Goal: Task Accomplishment & Management: Complete application form

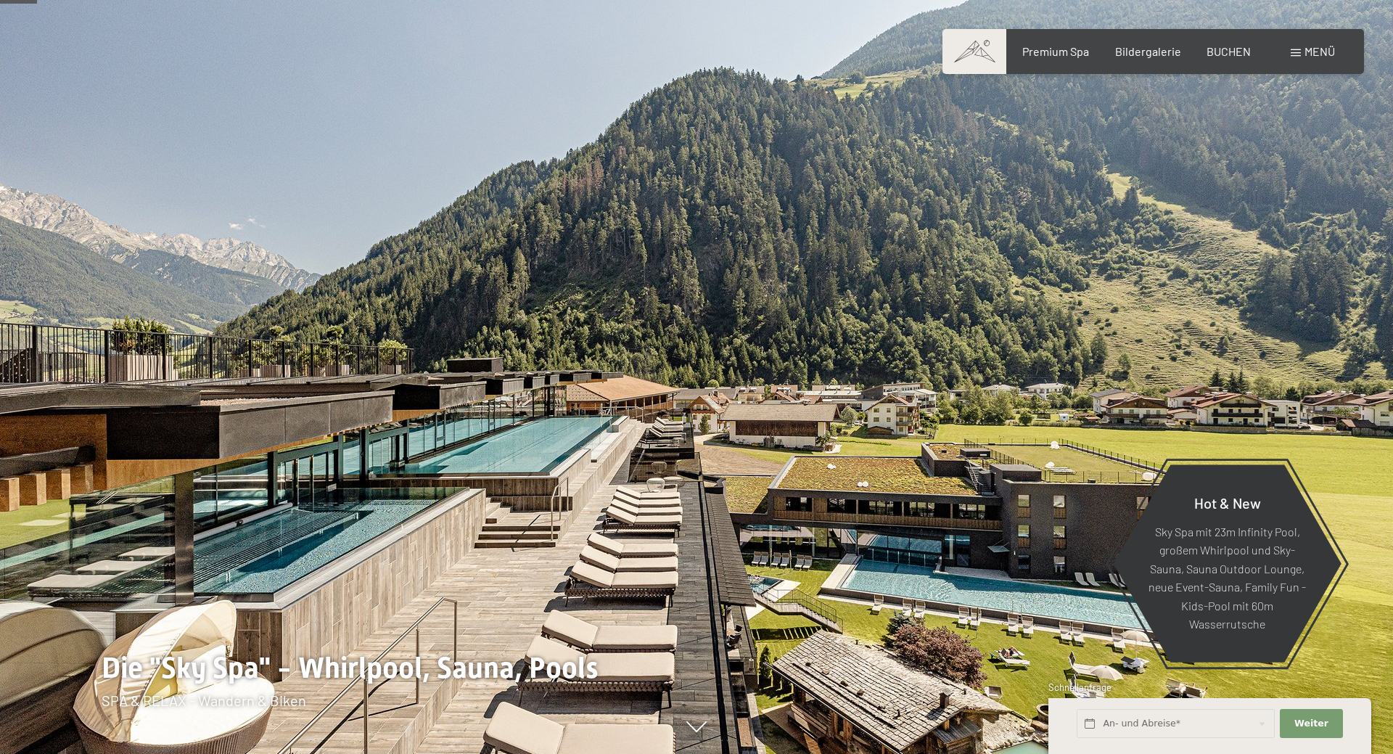
scroll to position [247, 0]
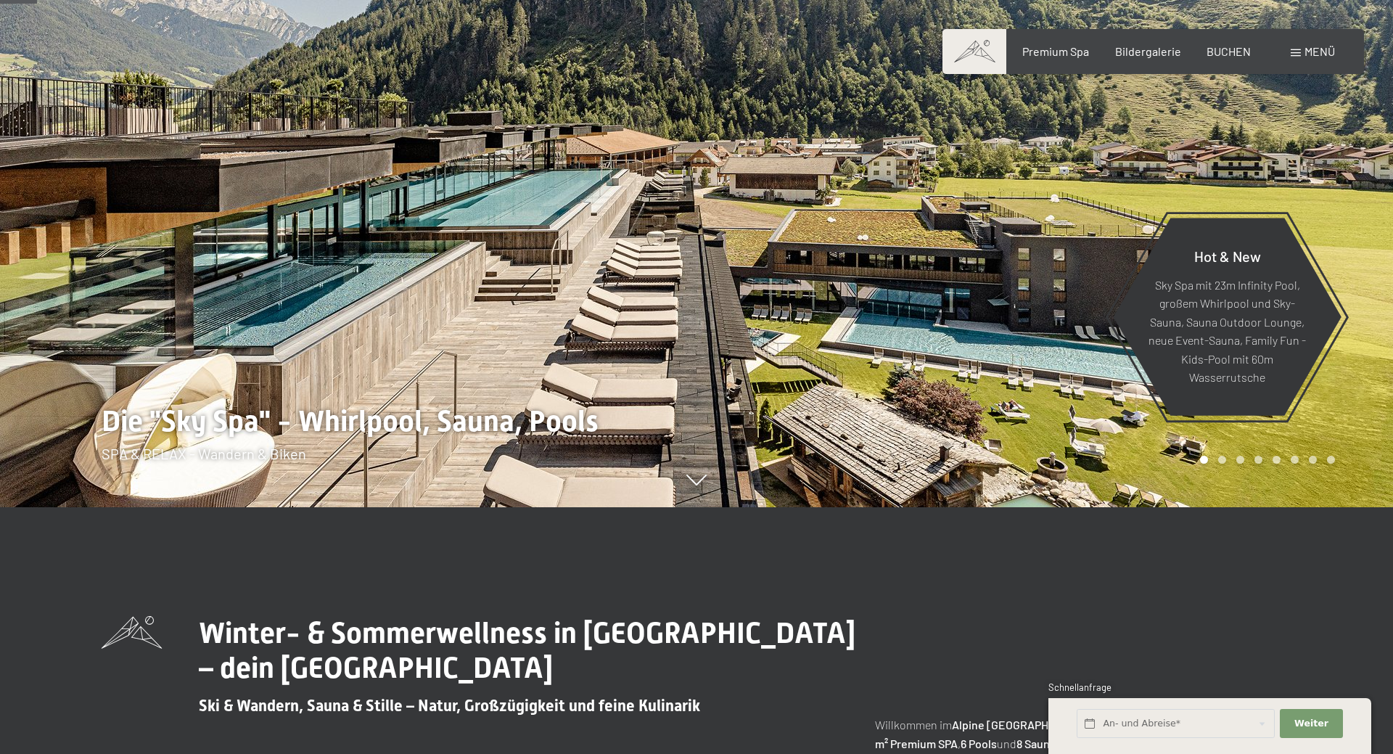
click at [1315, 55] on span "Menü" at bounding box center [1320, 51] width 30 height 14
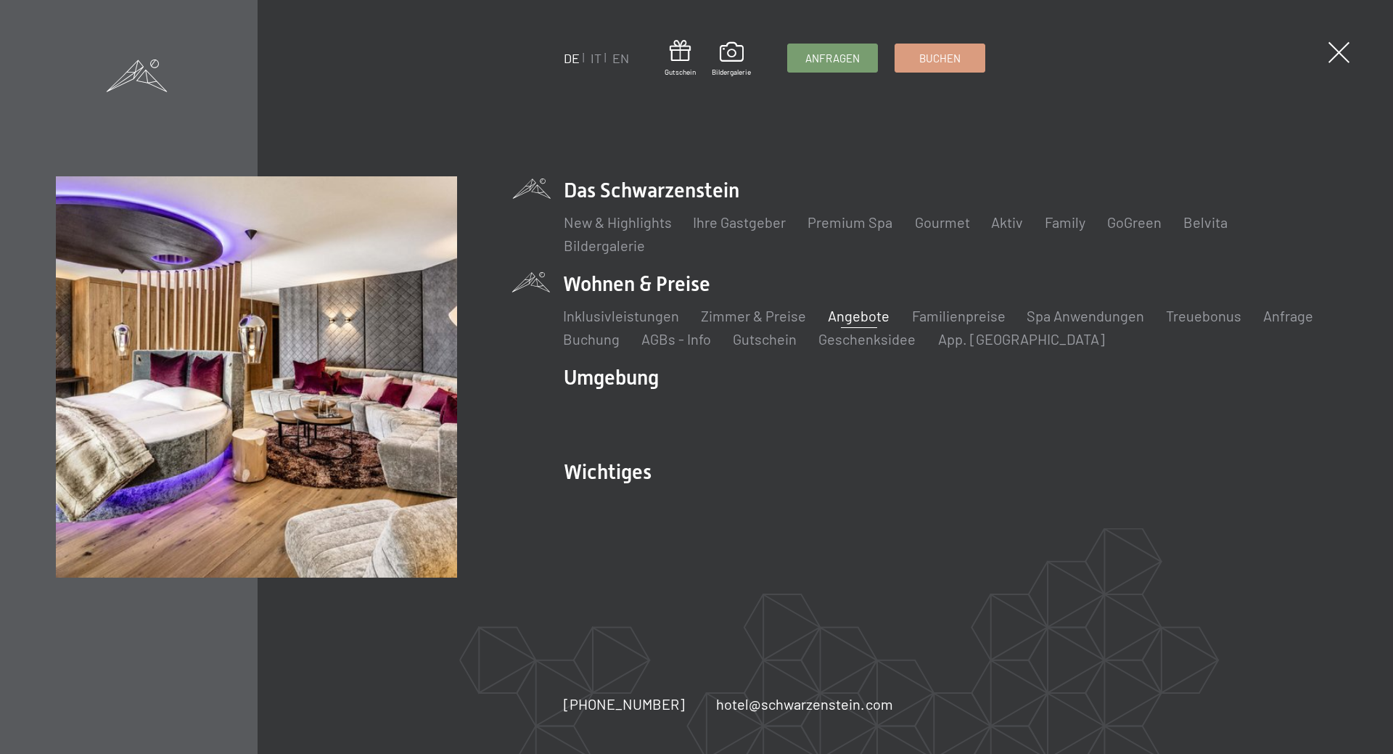
click at [880, 314] on link "Angebote" at bounding box center [859, 315] width 62 height 17
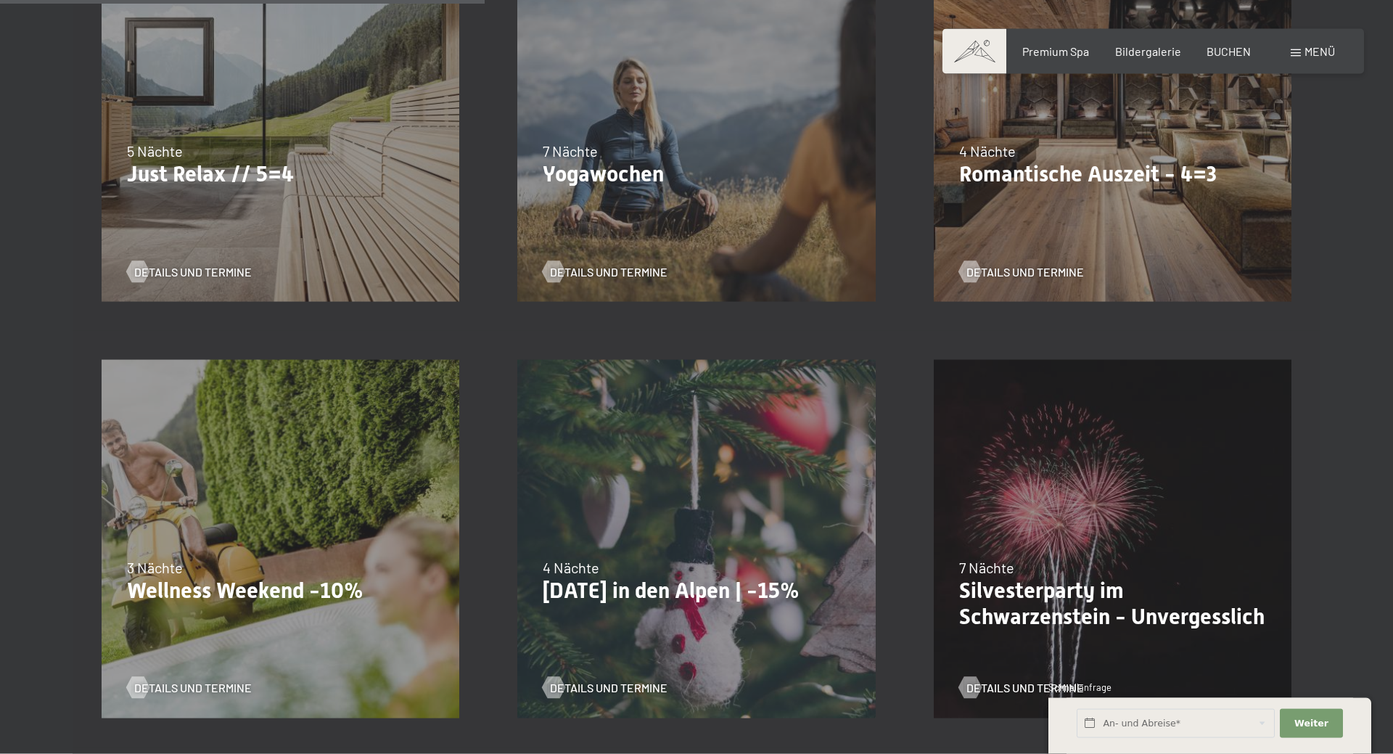
scroll to position [987, 0]
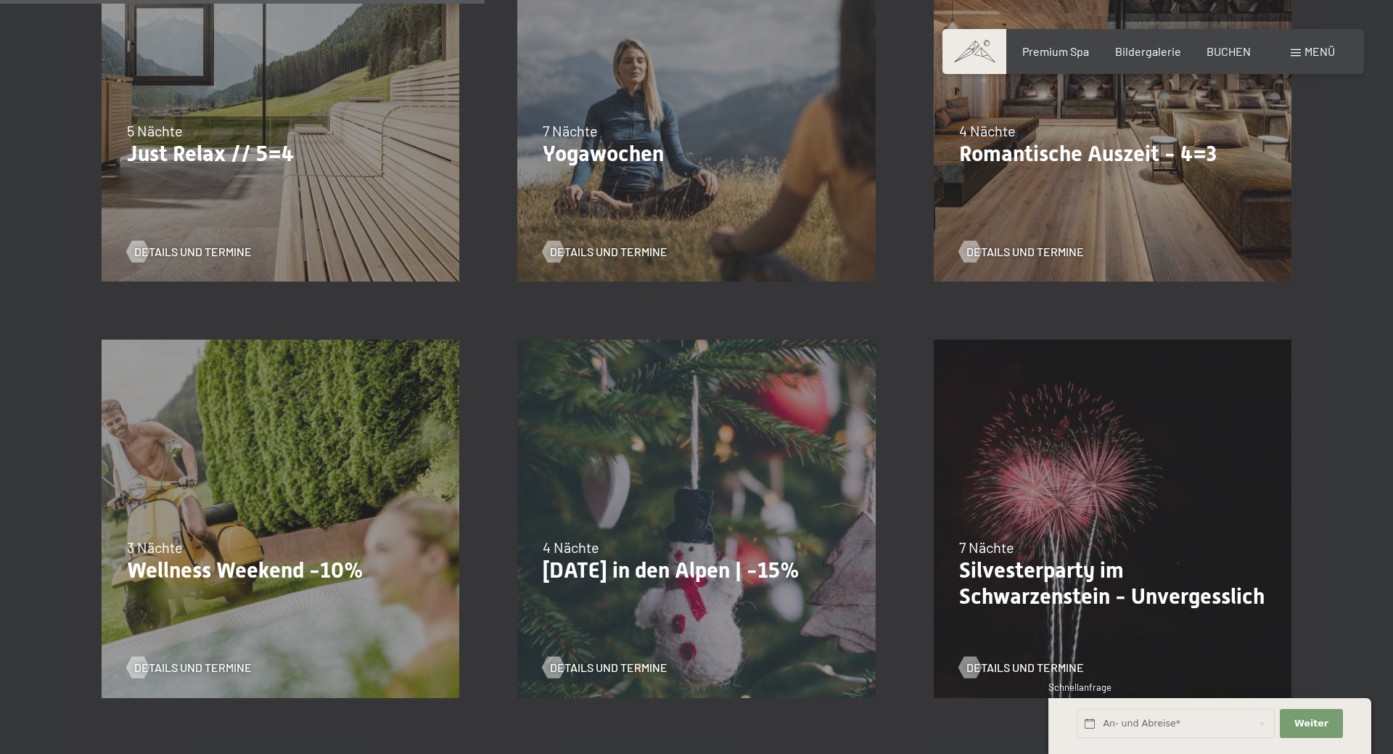
click at [345, 507] on div "13.11.–01.12.2025 11.12.–22.12.2025 15.01.–26.01.2026 12.03.–23.03.2026 14.05.–…" at bounding box center [281, 519] width 416 height 416
click at [190, 657] on div "Details und Termine" at bounding box center [275, 657] width 296 height 38
click at [197, 665] on span "Details und Termine" at bounding box center [208, 668] width 118 height 16
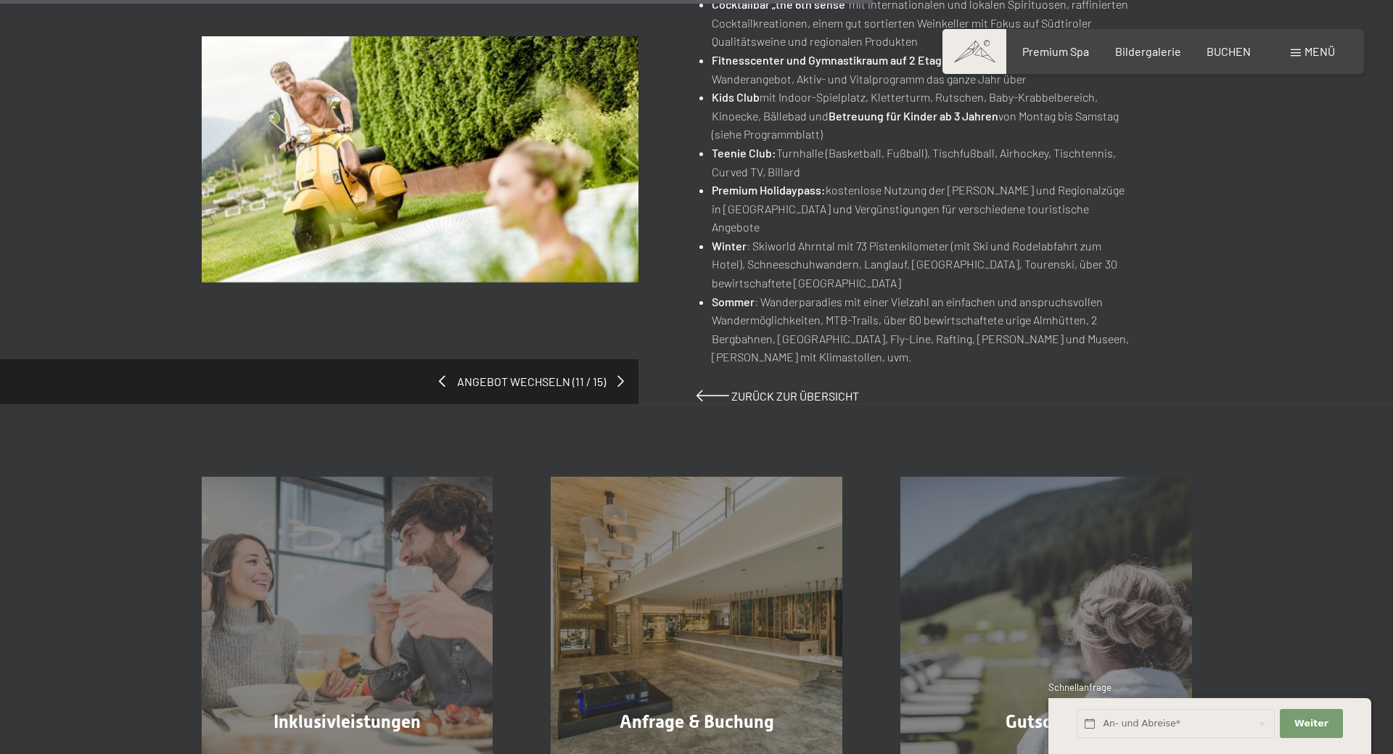
scroll to position [987, 0]
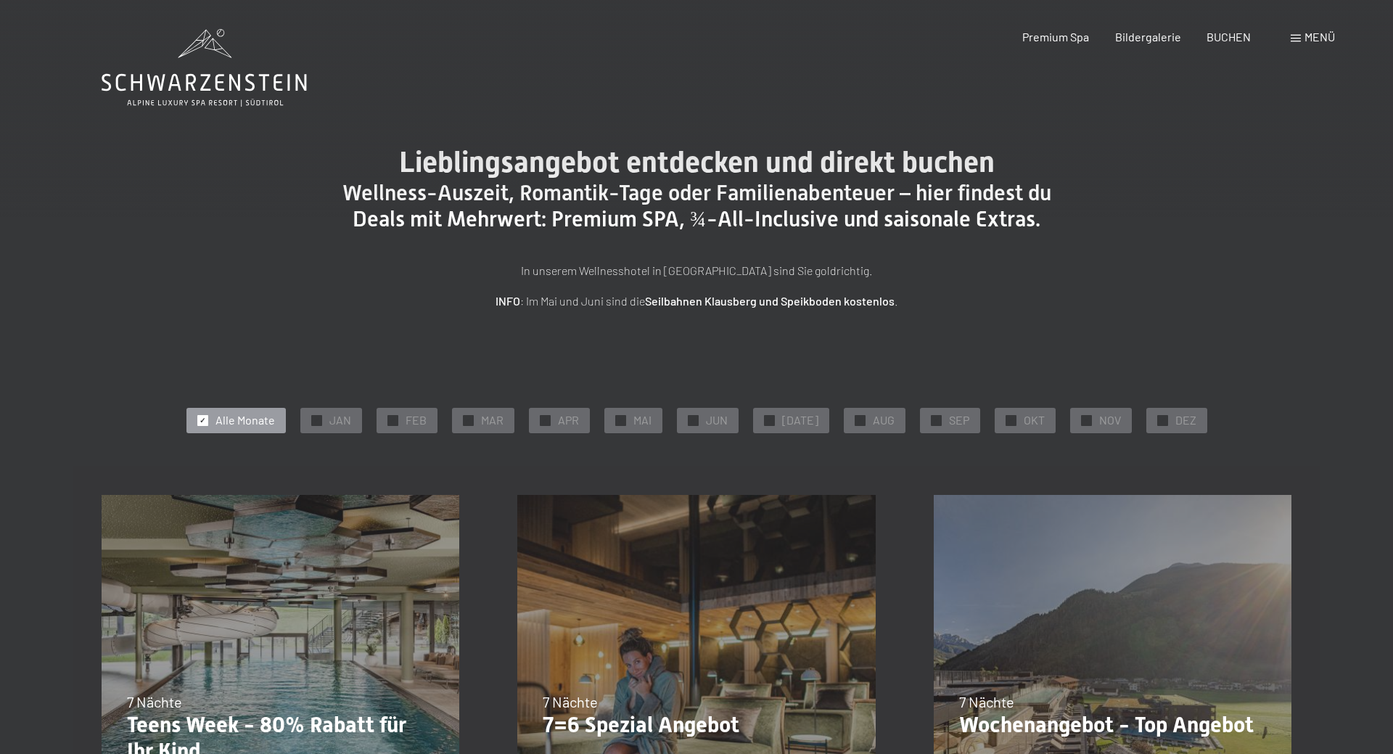
click at [205, 419] on span "✓" at bounding box center [203, 420] width 6 height 10
click at [1099, 424] on span "NOV" at bounding box center [1110, 420] width 22 height 16
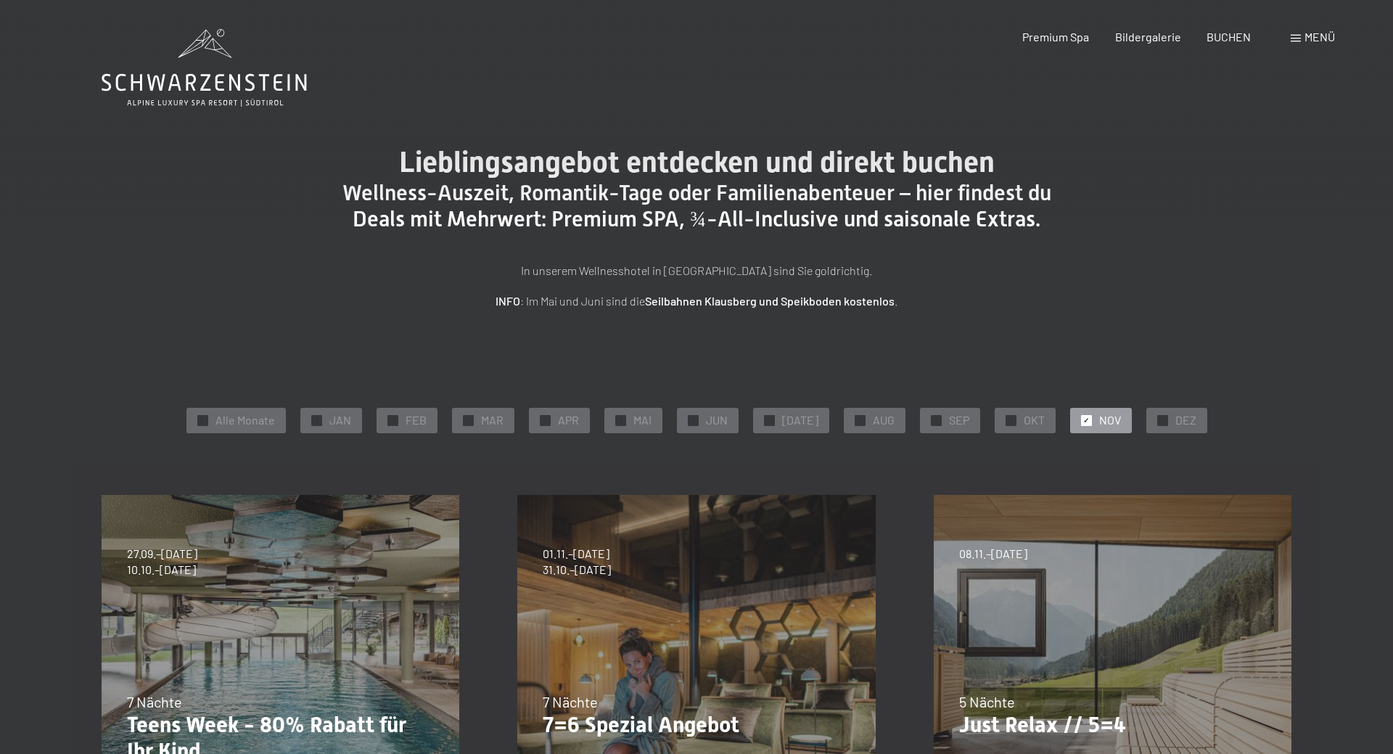
click at [1070, 424] on div "✓ NOV" at bounding box center [1101, 420] width 62 height 25
click at [1083, 423] on span "✓" at bounding box center [1086, 420] width 6 height 10
click at [1024, 423] on span "OKT" at bounding box center [1034, 420] width 21 height 16
click at [224, 86] on icon at bounding box center [204, 68] width 205 height 78
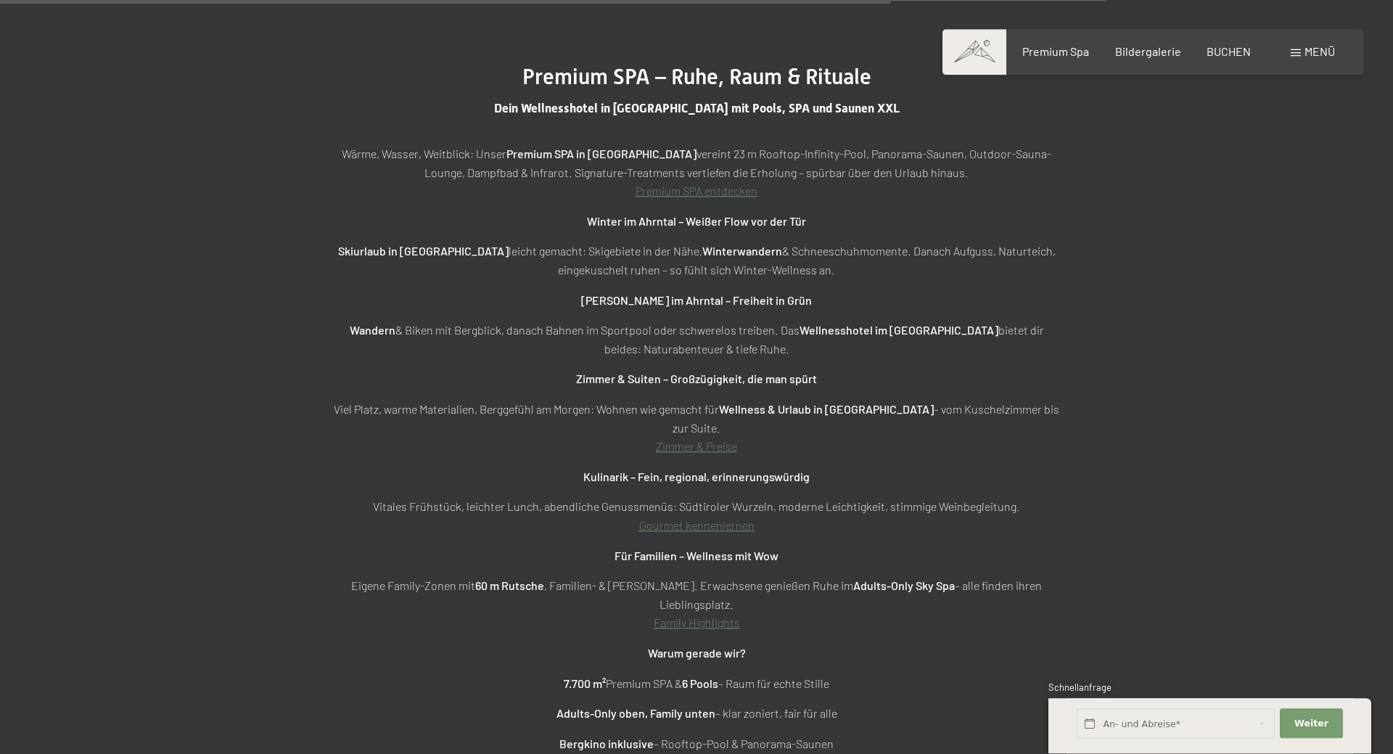
scroll to position [5427, 0]
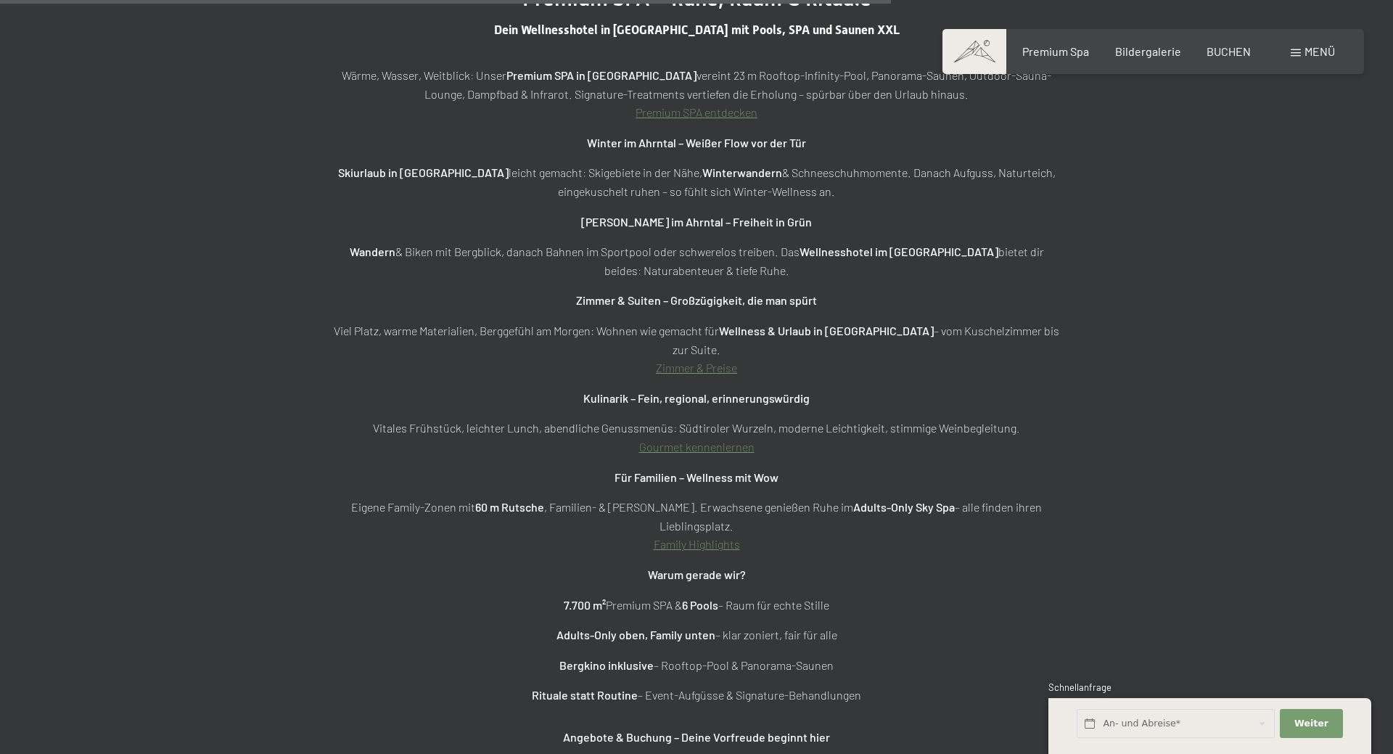
click at [1310, 49] on span "Menü" at bounding box center [1320, 51] width 30 height 14
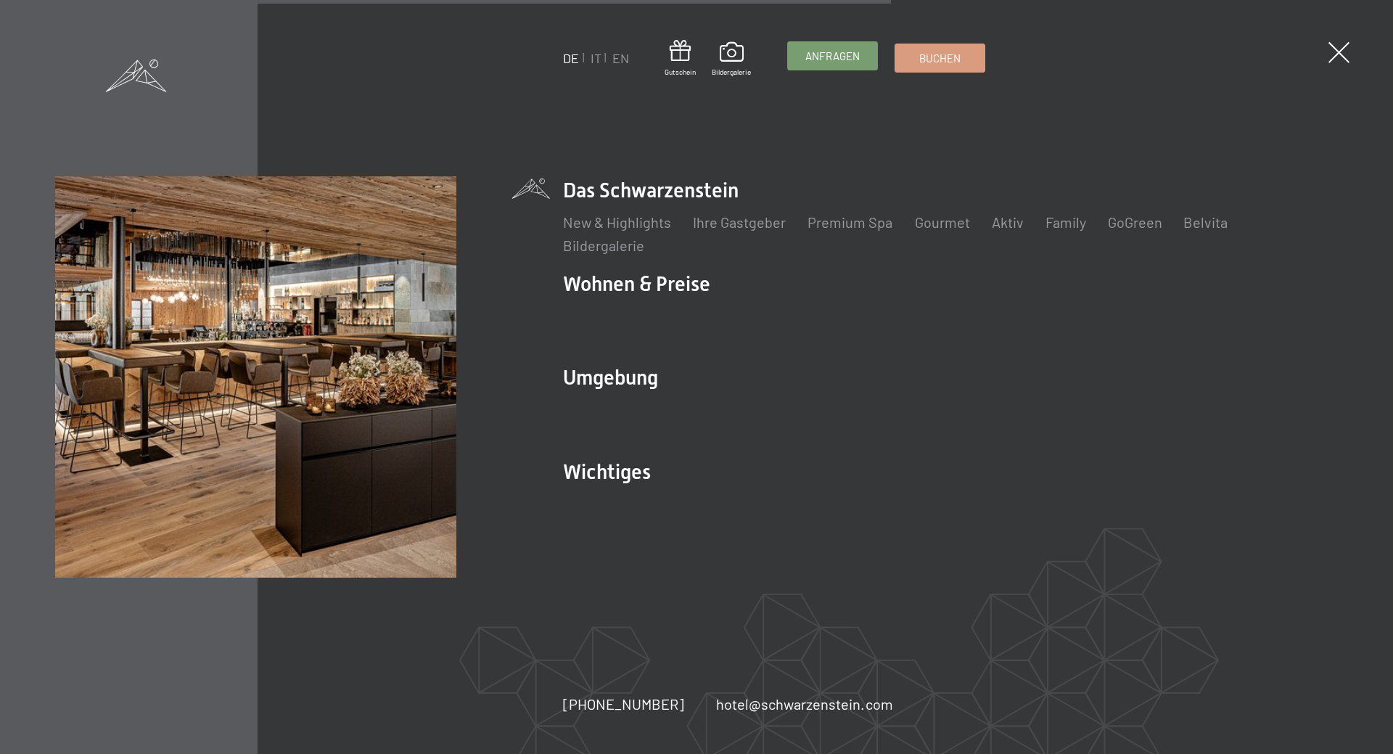
click at [835, 57] on span "Anfragen" at bounding box center [832, 56] width 54 height 15
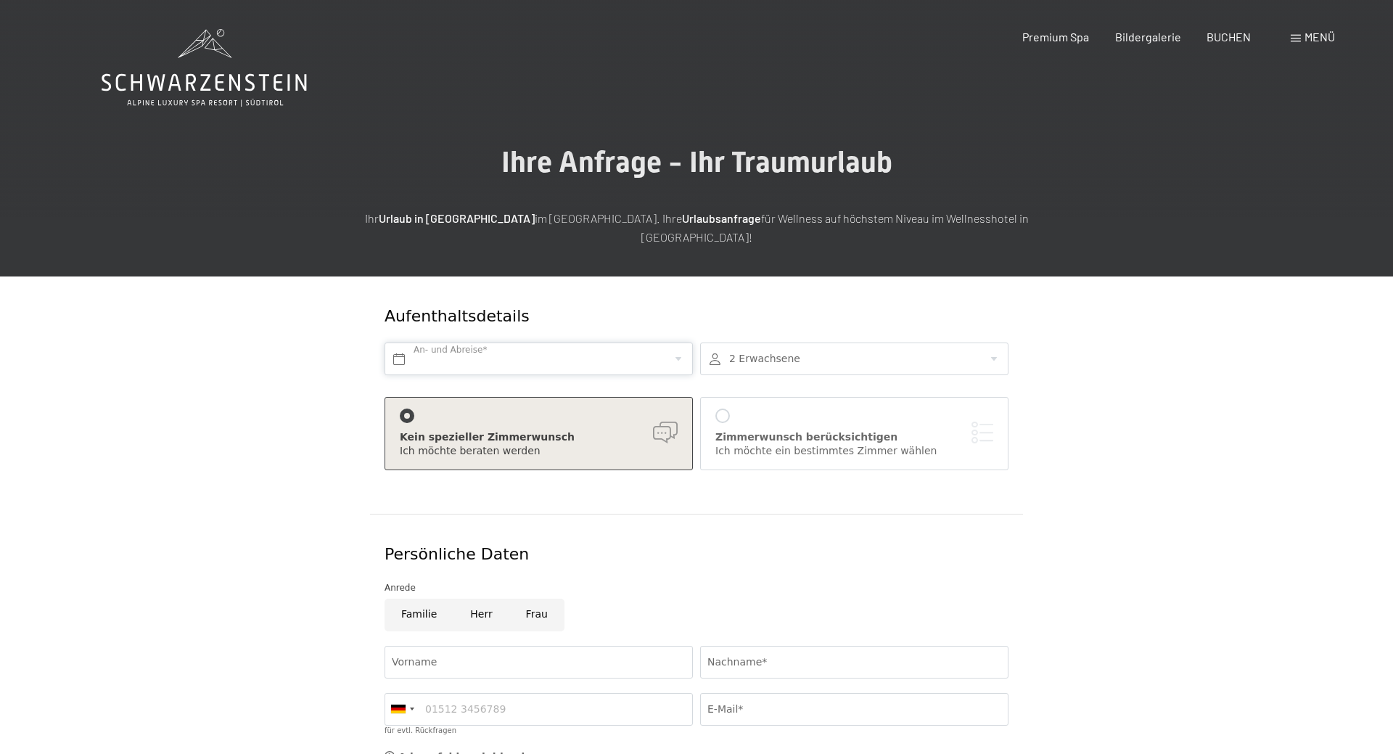
click at [459, 347] on input "text" at bounding box center [539, 358] width 308 height 33
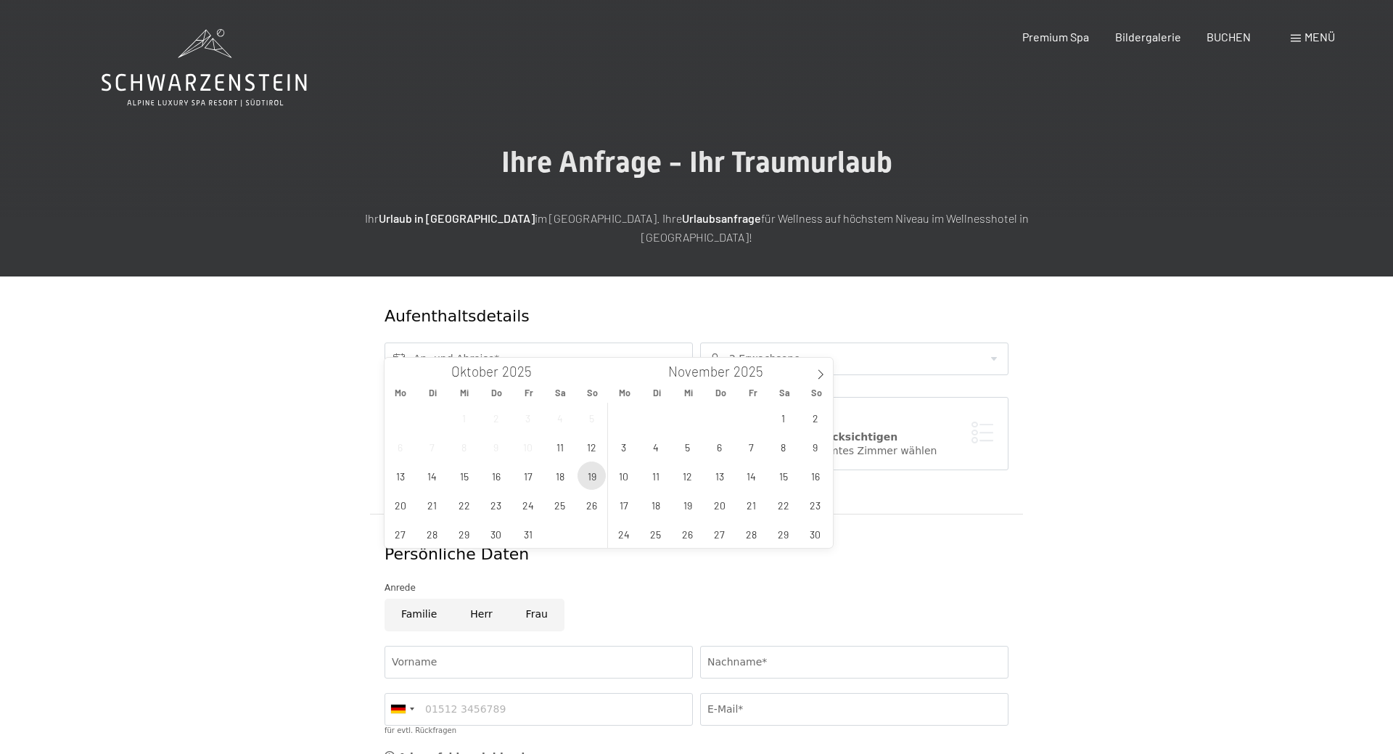
click at [588, 477] on span "19" at bounding box center [592, 475] width 28 height 28
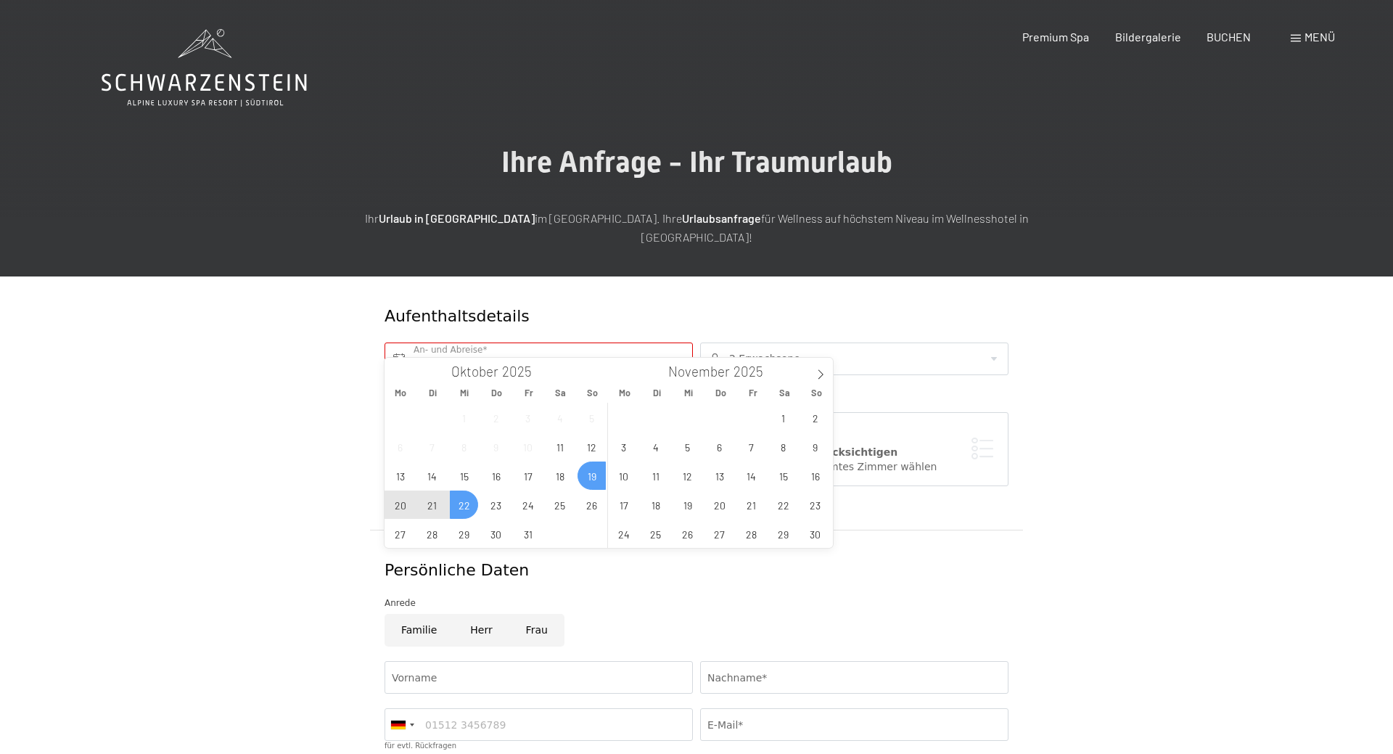
click at [463, 498] on span "22" at bounding box center [464, 504] width 28 height 28
type input "So. 19.10.2025 - Mi. 22.10.2025"
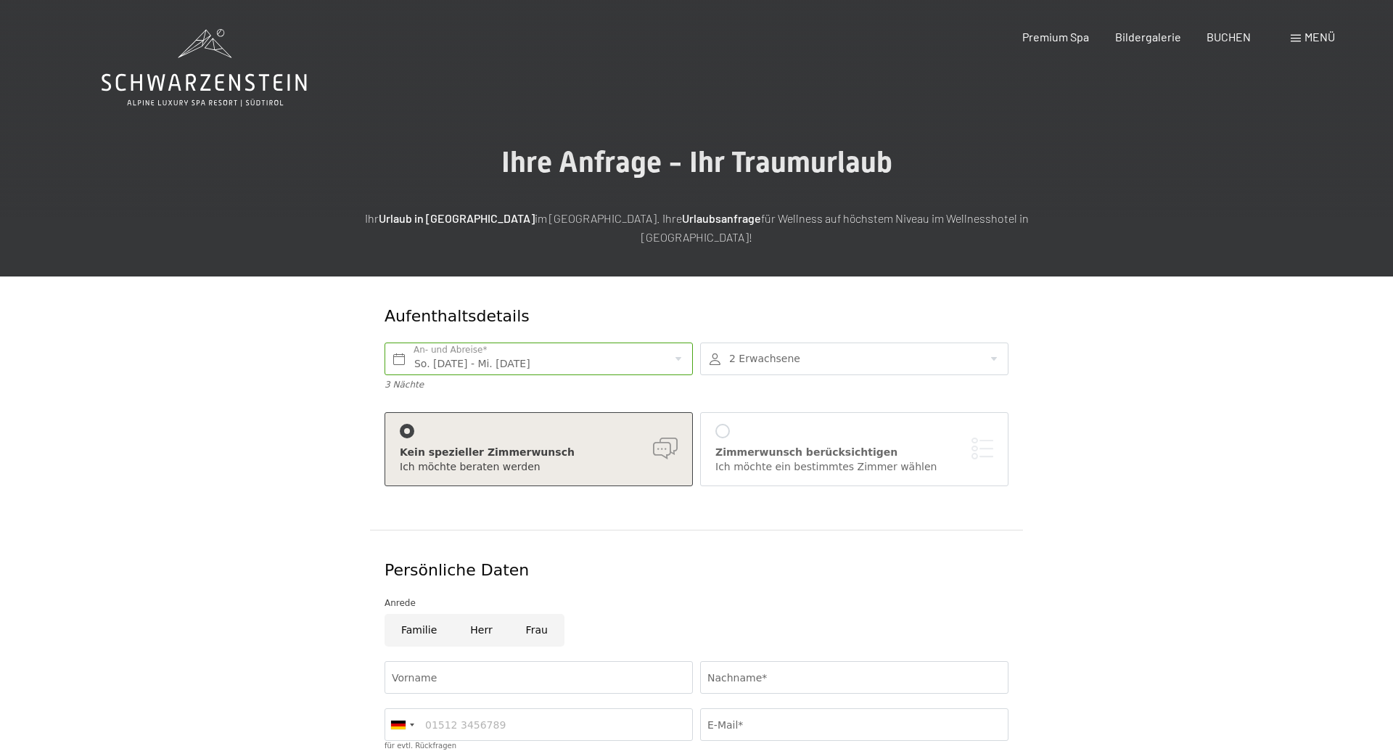
click at [268, 475] on form "Aufenthaltsdetails So. 19.10.2025 - Mi. 22.10.2025 An- und Abreise* 3 Nächte 2 …" at bounding box center [697, 640] width 990 height 728
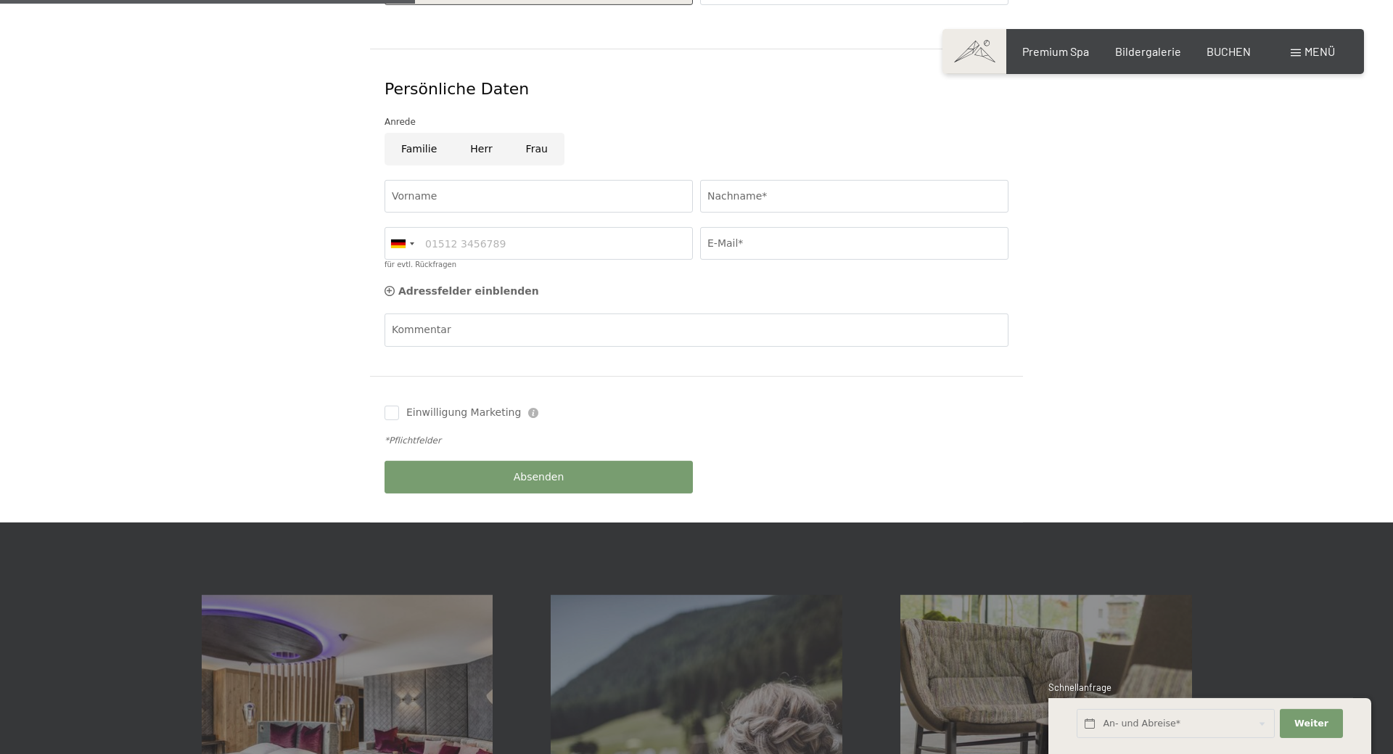
scroll to position [493, 0]
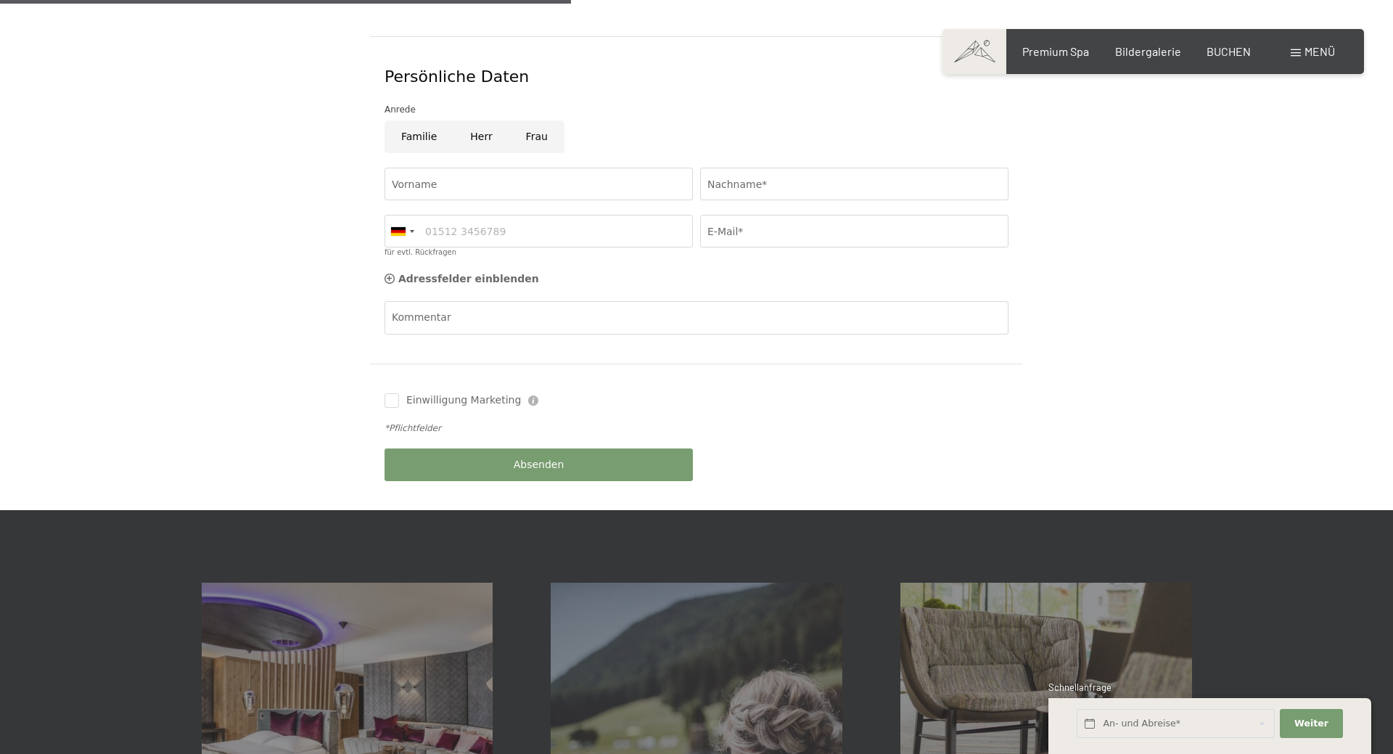
drag, startPoint x: 522, startPoint y: 112, endPoint x: 506, endPoint y: 126, distance: 22.1
click at [522, 120] on input "Frau" at bounding box center [536, 136] width 55 height 33
radio input "true"
click at [477, 168] on input "Vorname" at bounding box center [539, 184] width 308 height 33
type input "Julia"
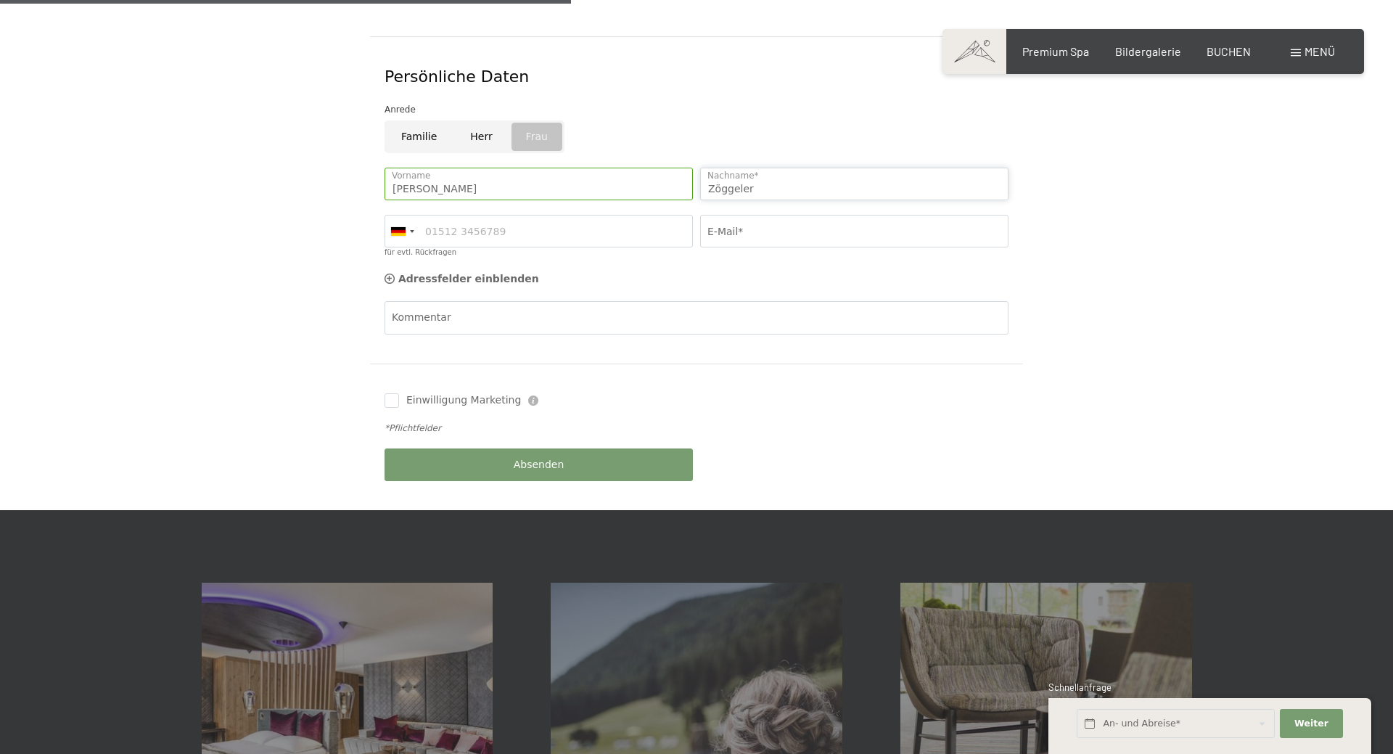
type input "Zöggeler"
type input "julia.zoeggeler@hotmail.com"
click at [589, 448] on button "Absenden" at bounding box center [539, 464] width 308 height 33
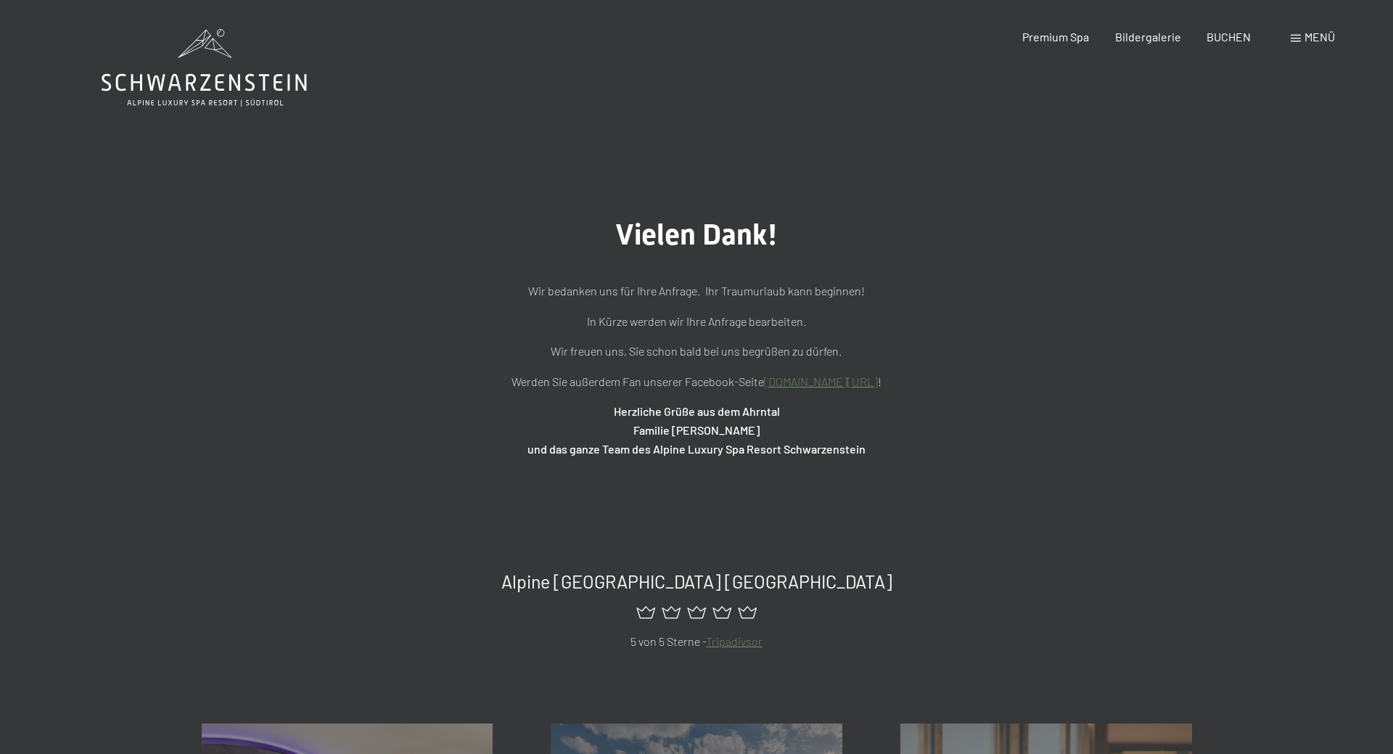
click at [1232, 161] on div "Vielen Dank! Wir bedanken uns für Ihre Anfrage. Ihr Traumurlaub kann beginnen! …" at bounding box center [696, 337] width 1393 height 385
